Goal: Go to known website: Access a specific website the user already knows

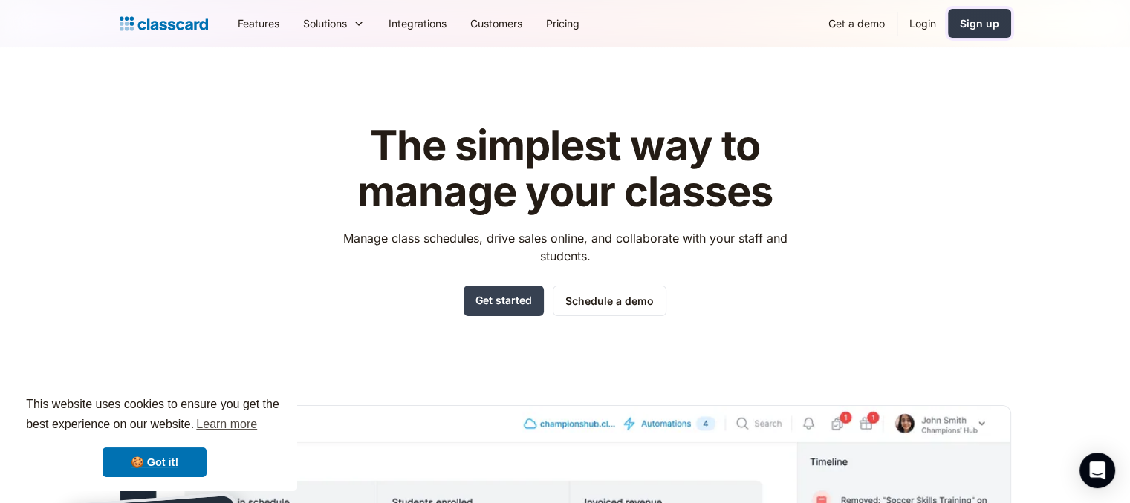
click at [977, 30] on div "Sign up" at bounding box center [978, 24] width 39 height 16
click at [933, 25] on link "Login" at bounding box center [922, 23] width 50 height 33
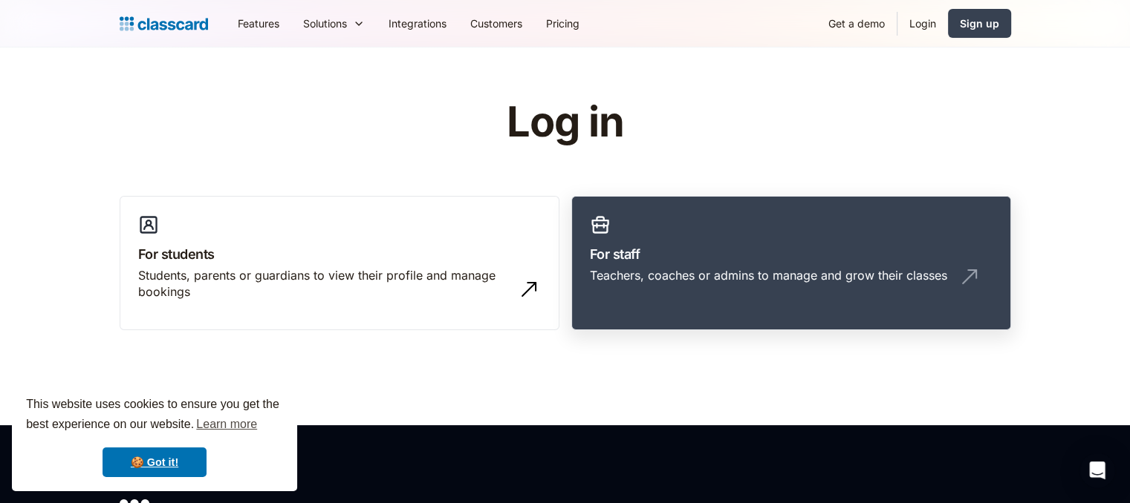
click at [666, 250] on h3 "For staff" at bounding box center [791, 254] width 402 height 20
